Goal: Obtain resource: Download file/media

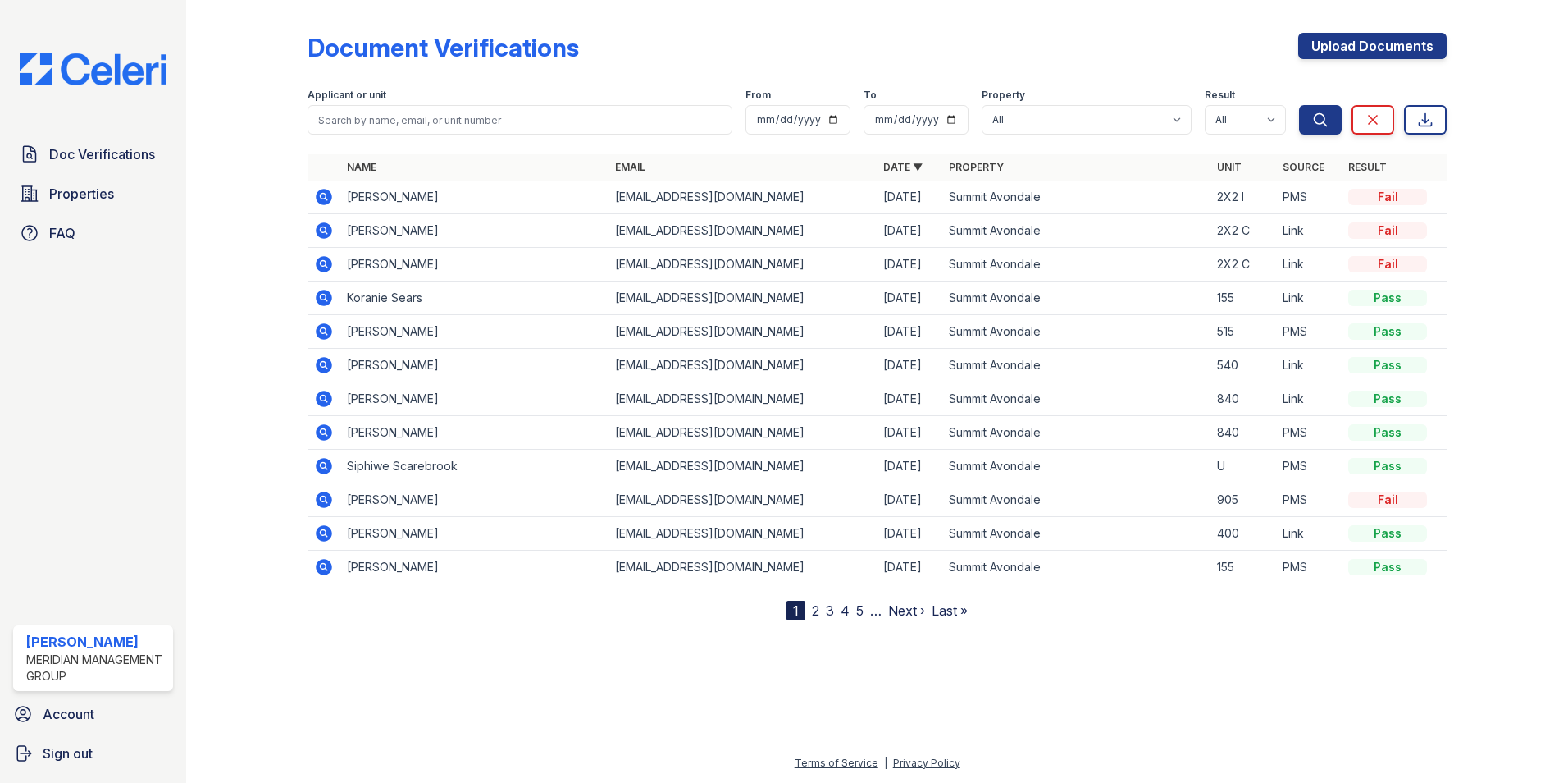
click at [321, 196] on icon at bounding box center [323, 196] width 20 height 20
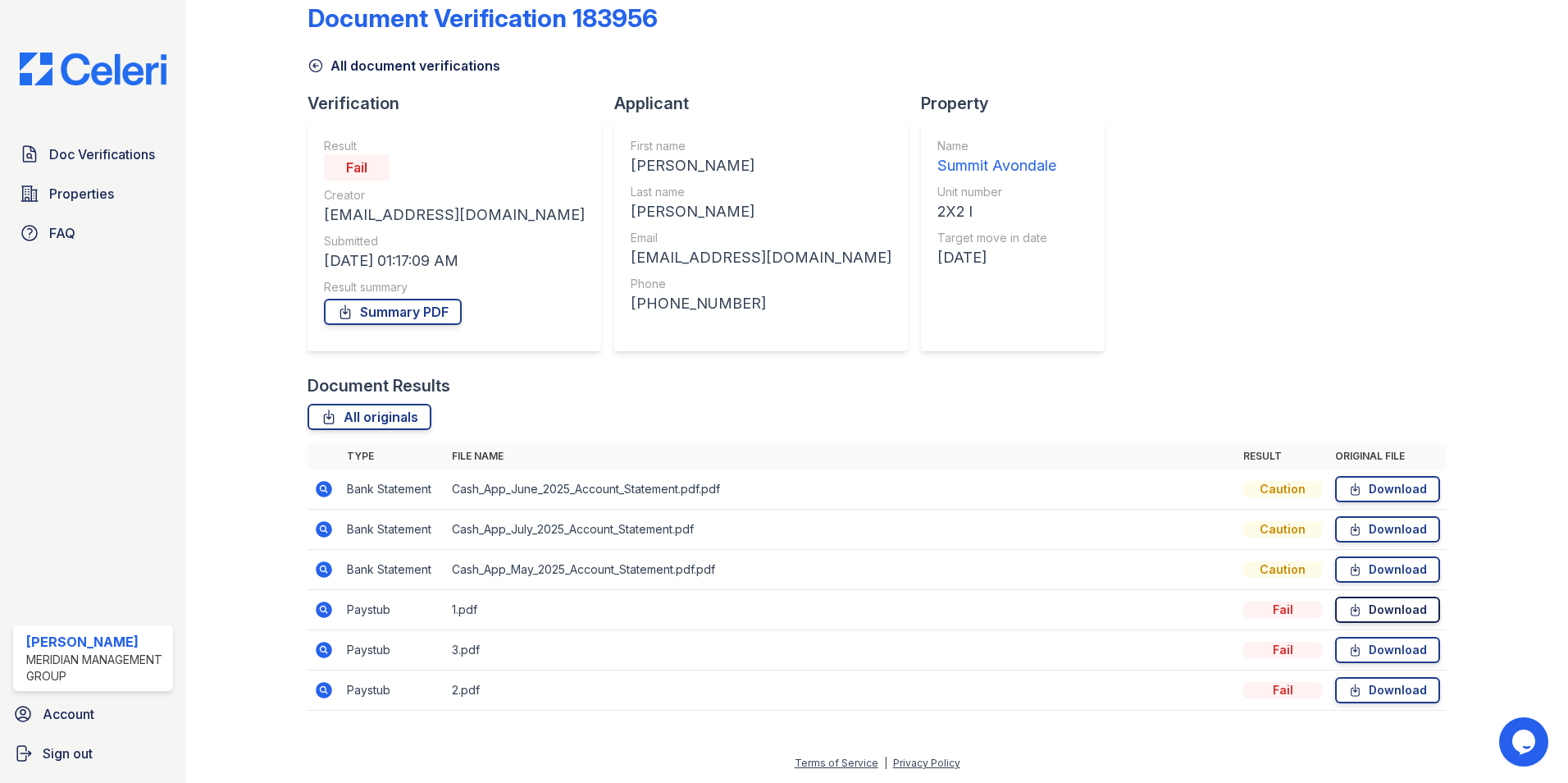
click at [1364, 612] on link "Download" at bounding box center [1387, 609] width 105 height 27
click at [327, 488] on icon at bounding box center [323, 489] width 16 height 16
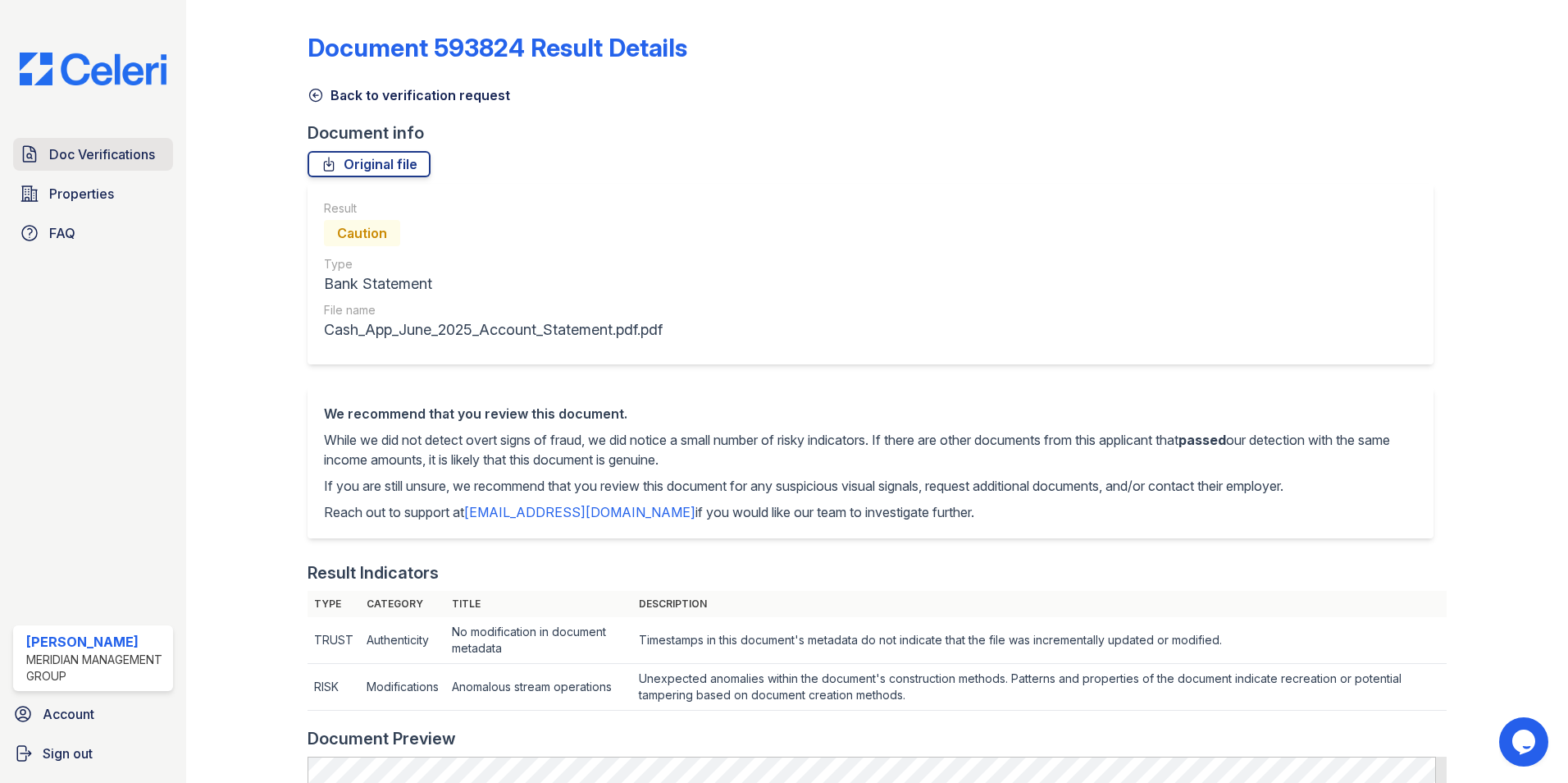
click at [110, 168] on link "Doc Verifications" at bounding box center [93, 154] width 160 height 33
